Goal: Information Seeking & Learning: Learn about a topic

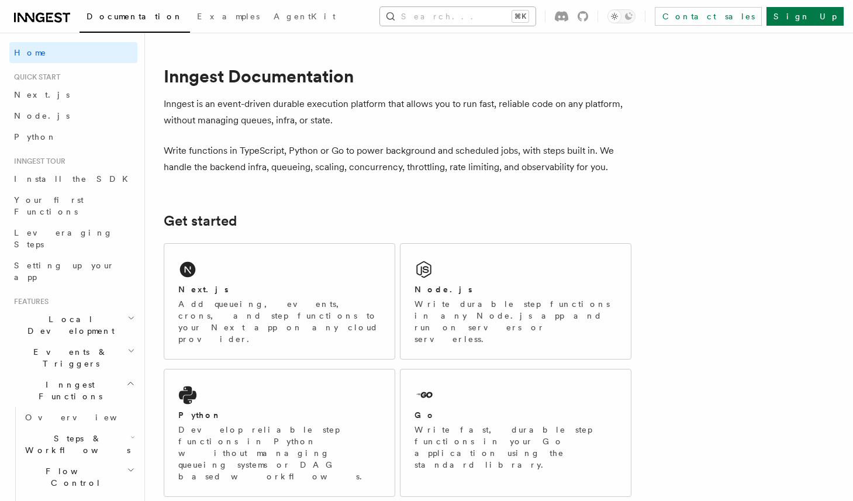
click at [464, 16] on button "Search... ⌘K" at bounding box center [458, 16] width 156 height 19
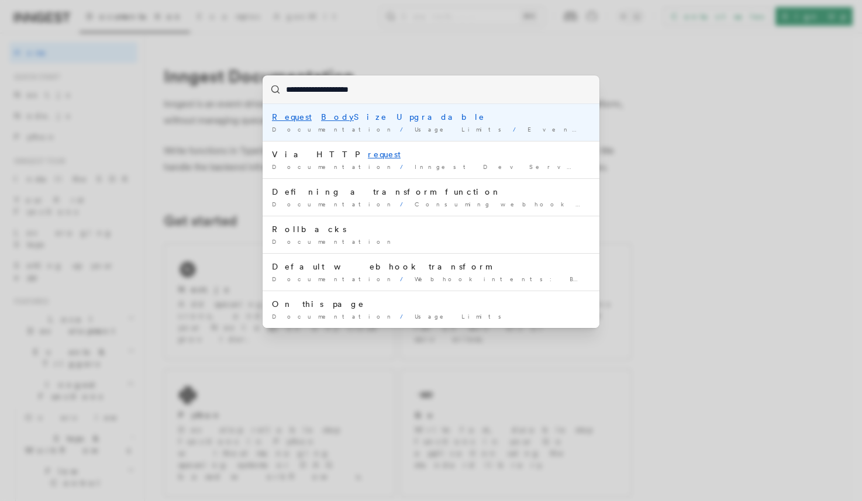
type input "**********"
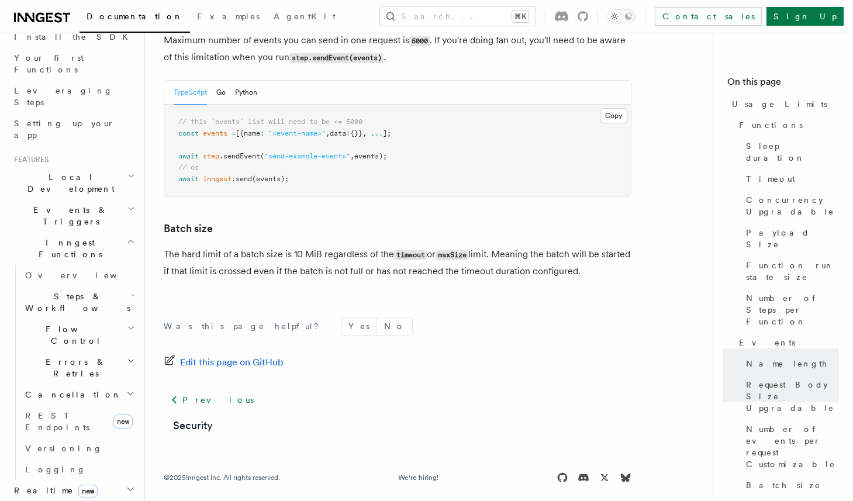
scroll to position [202, 0]
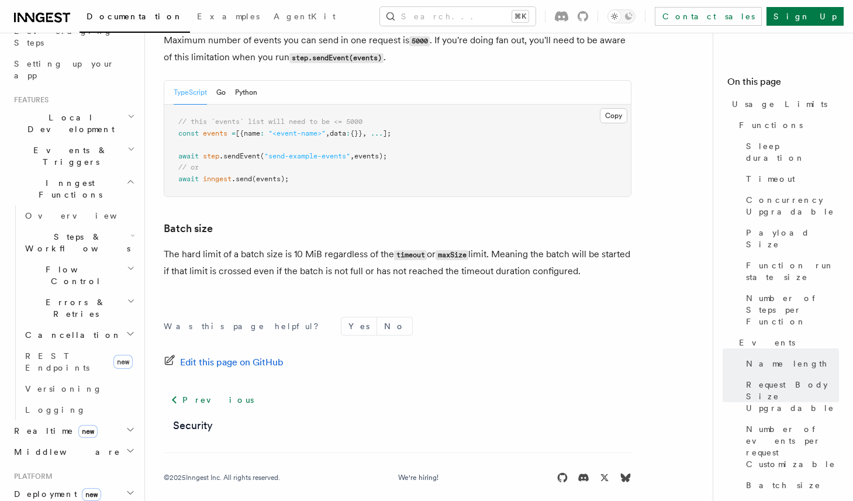
click at [112, 172] on h2 "Inngest Functions" at bounding box center [73, 188] width 128 height 33
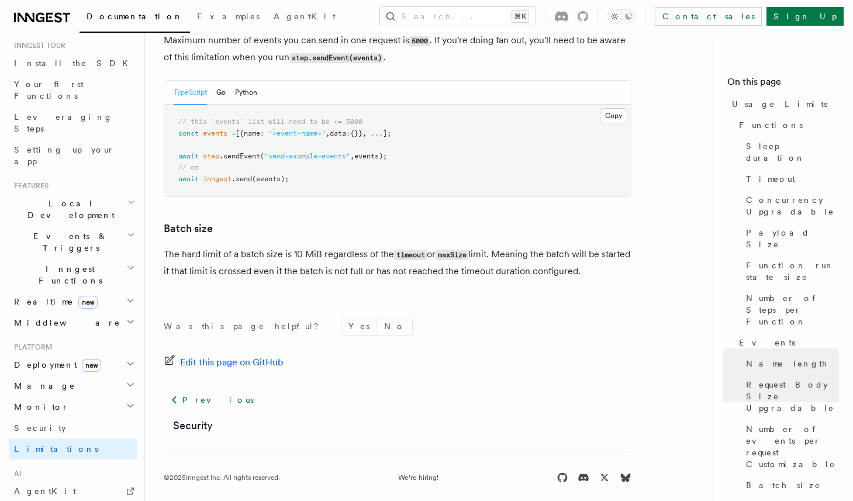
scroll to position [108, 0]
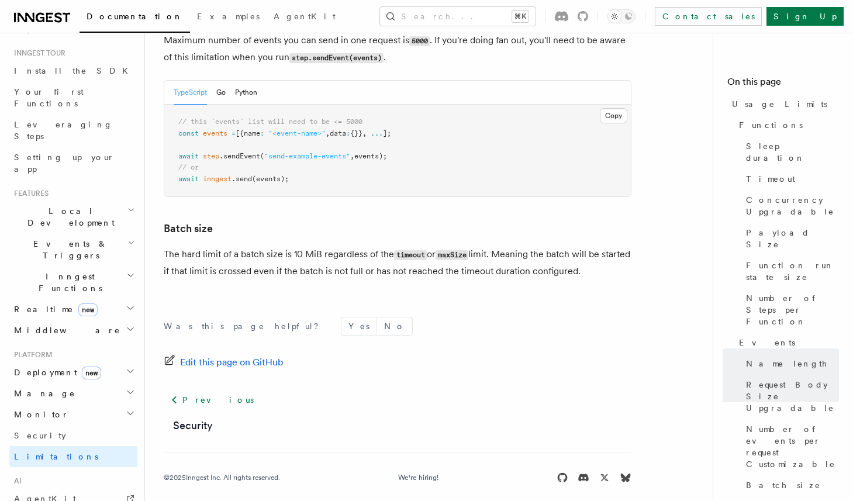
click at [84, 320] on h2 "Middleware" at bounding box center [73, 330] width 128 height 21
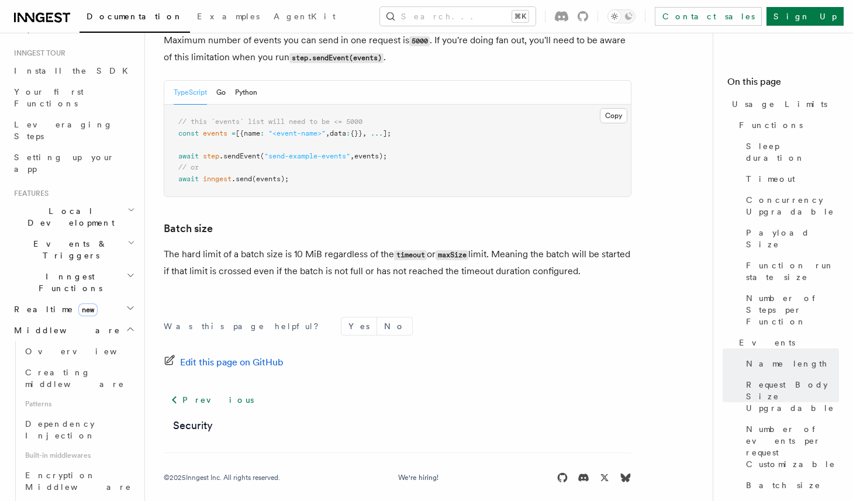
click at [63, 320] on h2 "Middleware" at bounding box center [73, 330] width 128 height 21
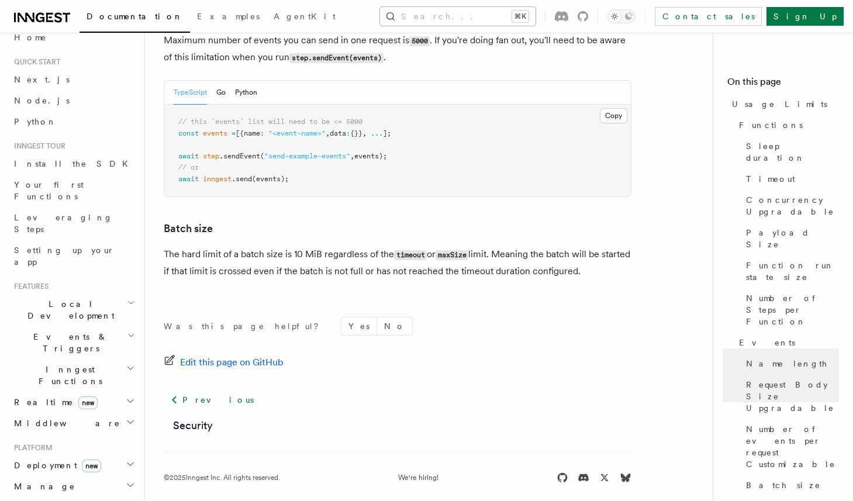
scroll to position [0, 0]
